Goal: Task Accomplishment & Management: Manage account settings

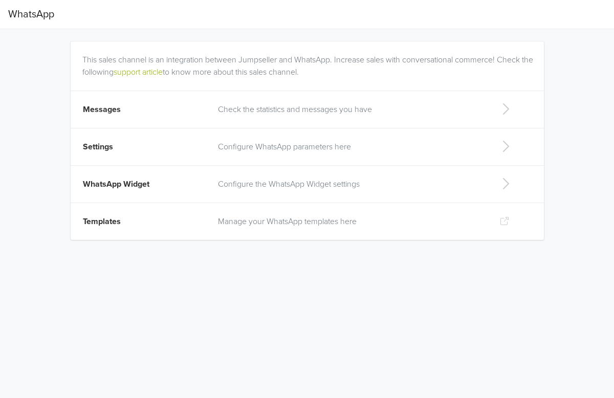
click at [290, 113] on p "Check the statistics and messages you have" at bounding box center [350, 109] width 265 height 12
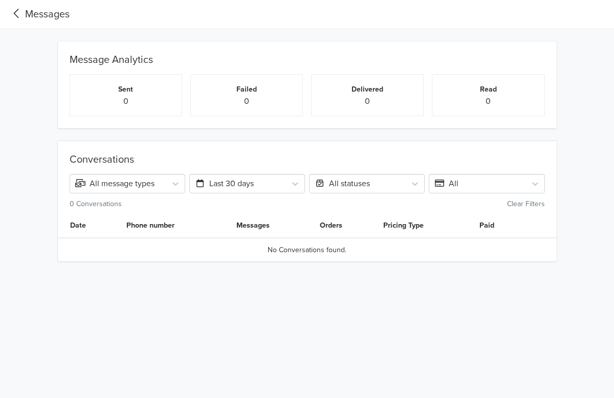
click at [160, 151] on div "Conversations All message types Last 30 days All statuses All 0 Conversations C…" at bounding box center [307, 175] width 499 height 69
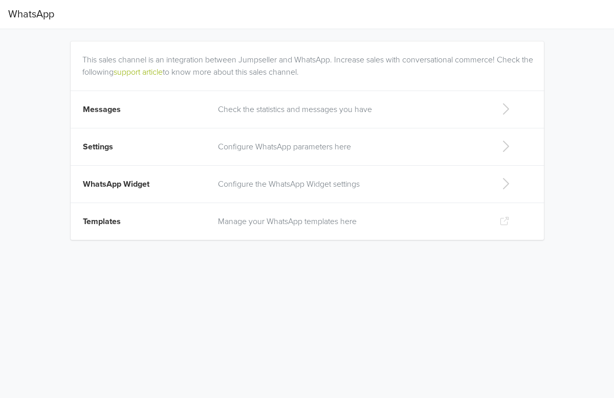
click at [275, 144] on p "Configure WhatsApp parameters here" at bounding box center [350, 147] width 265 height 12
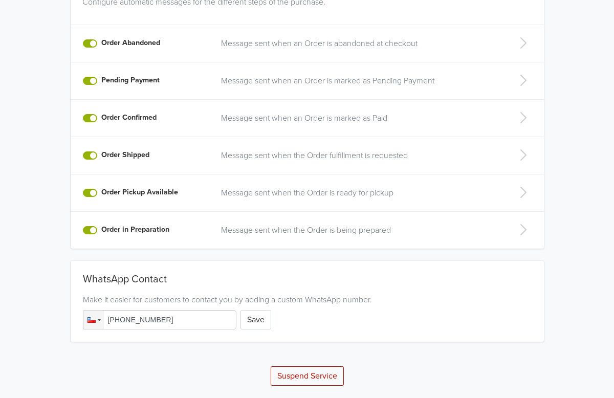
scroll to position [174, 0]
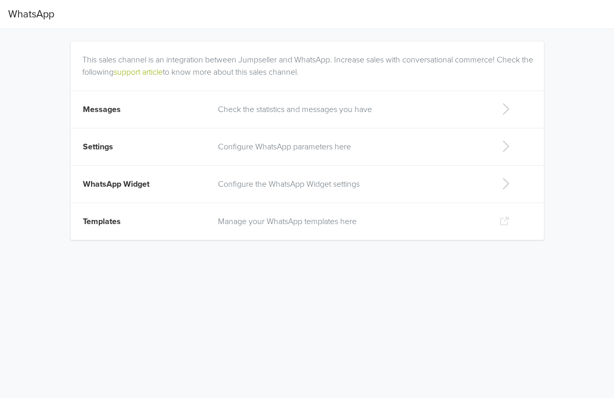
click at [170, 226] on td "Templates" at bounding box center [142, 221] width 142 height 37
click at [341, 187] on p "Configure the WhatsApp Widget settings" at bounding box center [350, 184] width 265 height 12
select select "rb"
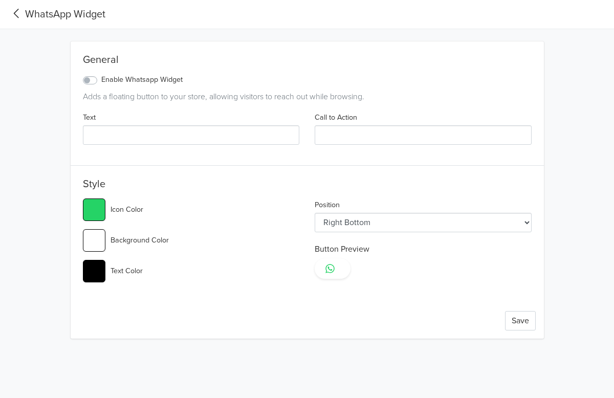
type input "#25d366"
select select "lt"
click at [15, 14] on icon at bounding box center [16, 14] width 17 height 14
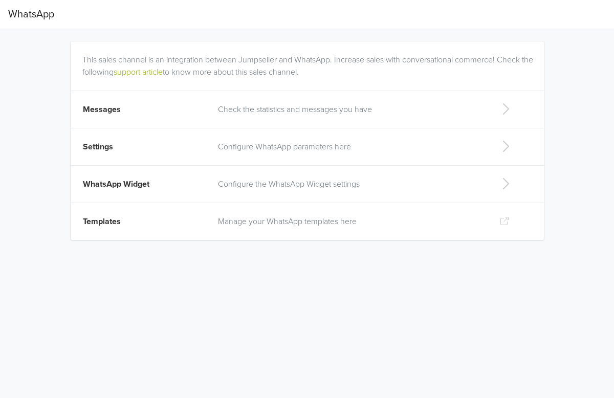
click at [240, 104] on p "Check the statistics and messages you have" at bounding box center [350, 109] width 265 height 12
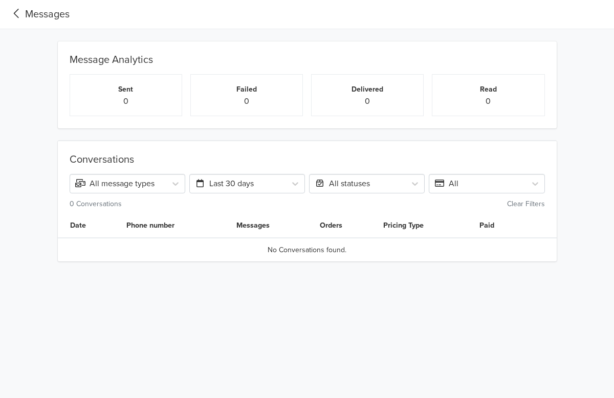
click at [17, 6] on span "Messages" at bounding box center [38, 14] width 61 height 20
click at [16, 12] on icon at bounding box center [16, 14] width 17 height 14
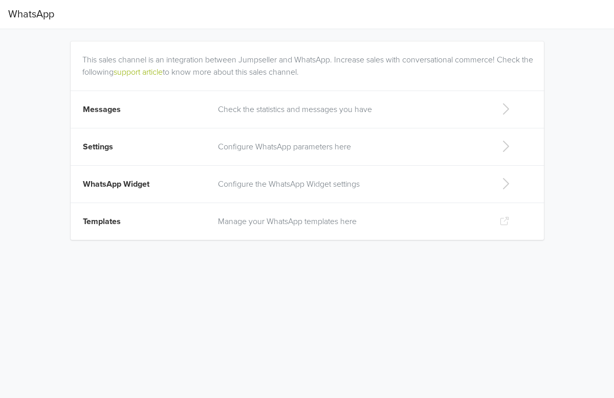
click at [211, 148] on tr "Settings Configure WhatsApp parameters here" at bounding box center [307, 146] width 473 height 37
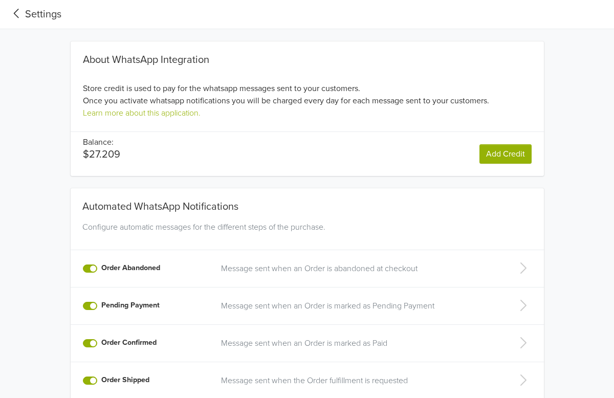
scroll to position [225, 0]
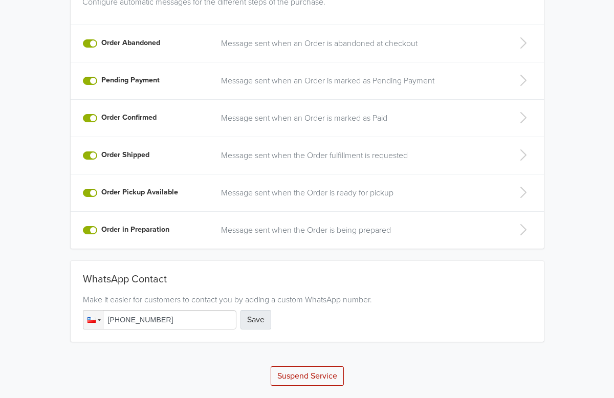
click at [260, 315] on button "Save" at bounding box center [255, 319] width 31 height 19
